Goal: Task Accomplishment & Management: Manage account settings

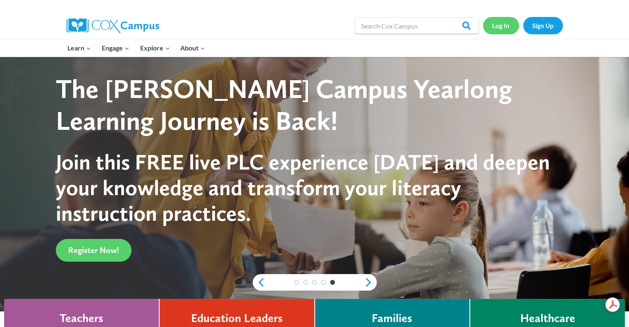
click at [502, 27] on link "Log In" at bounding box center [501, 25] width 36 height 17
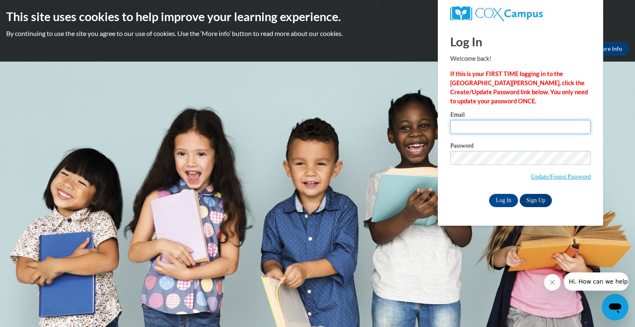
click at [493, 122] on input "Email" at bounding box center [520, 127] width 141 height 14
type input "swinneytamara21@gmail.com"
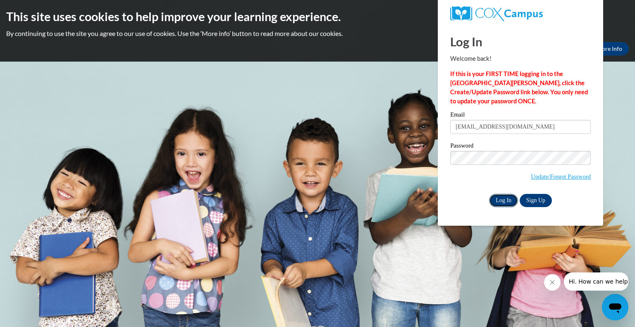
click at [505, 200] on input "Log In" at bounding box center [503, 200] width 29 height 13
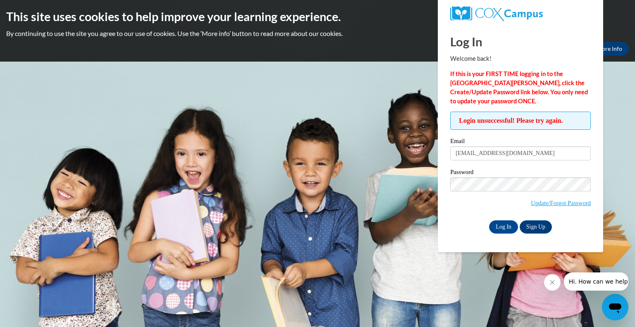
click at [460, 230] on div "Log In Sign Up" at bounding box center [520, 226] width 141 height 13
click at [502, 231] on input "Log In" at bounding box center [503, 226] width 29 height 13
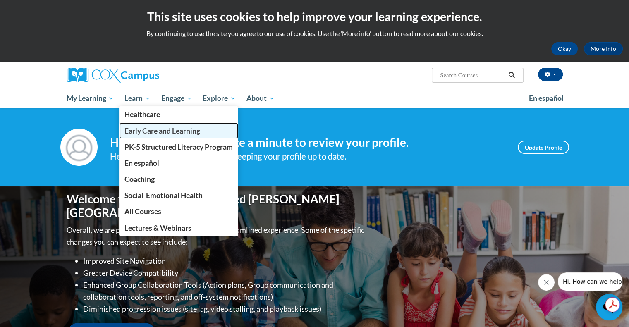
click at [146, 127] on span "Early Care and Learning" at bounding box center [162, 131] width 76 height 9
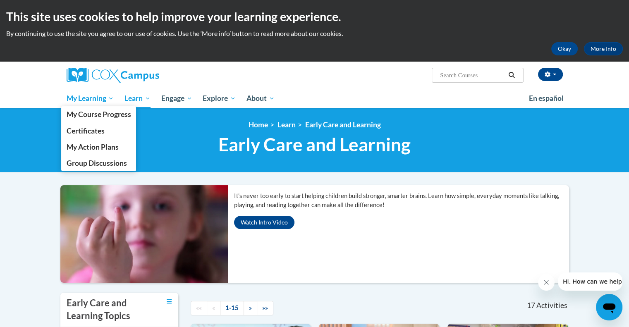
click at [83, 101] on span "My Learning" at bounding box center [90, 98] width 48 height 10
click at [102, 119] on span "My Course Progress" at bounding box center [98, 114] width 65 height 9
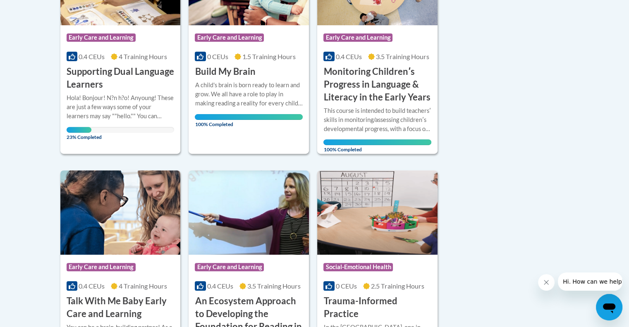
scroll to position [270, 0]
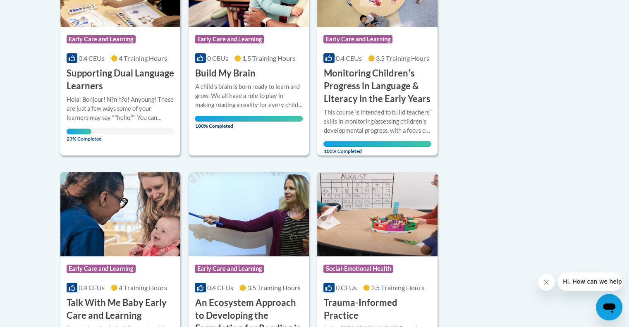
click at [128, 93] on div "More Info Open Hola! Bonjour! N?n h?o! Anyoung! These are just a few ways some …" at bounding box center [120, 117] width 120 height 48
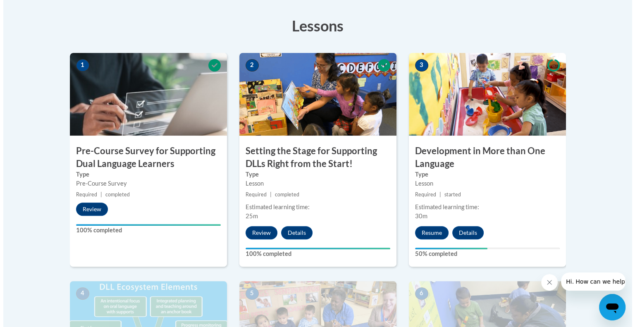
scroll to position [233, 0]
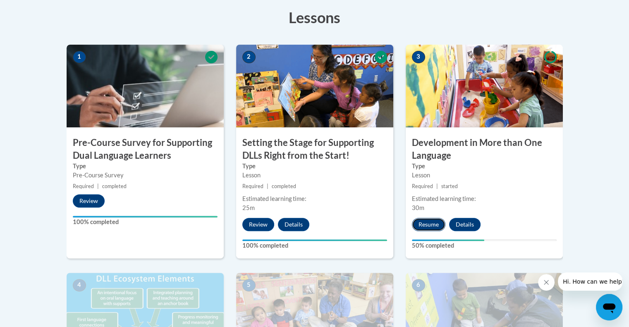
click at [432, 229] on button "Resume" at bounding box center [429, 224] width 34 height 13
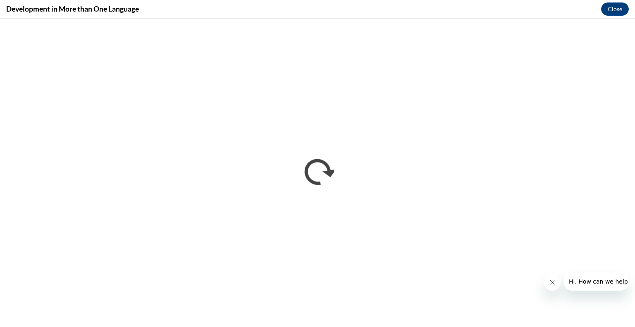
scroll to position [0, 0]
